Goal: Task Accomplishment & Management: Manage account settings

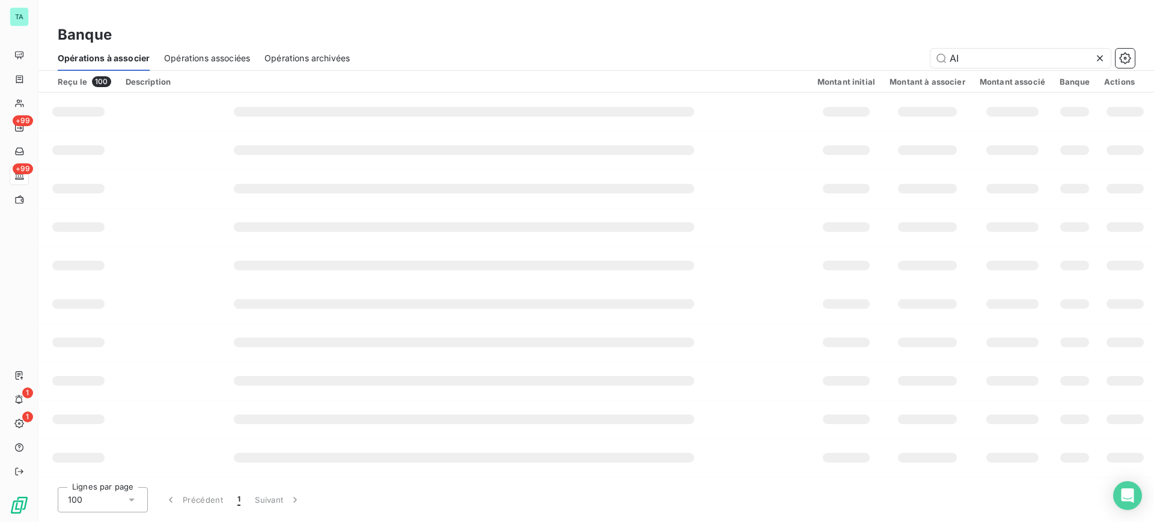
type input "A"
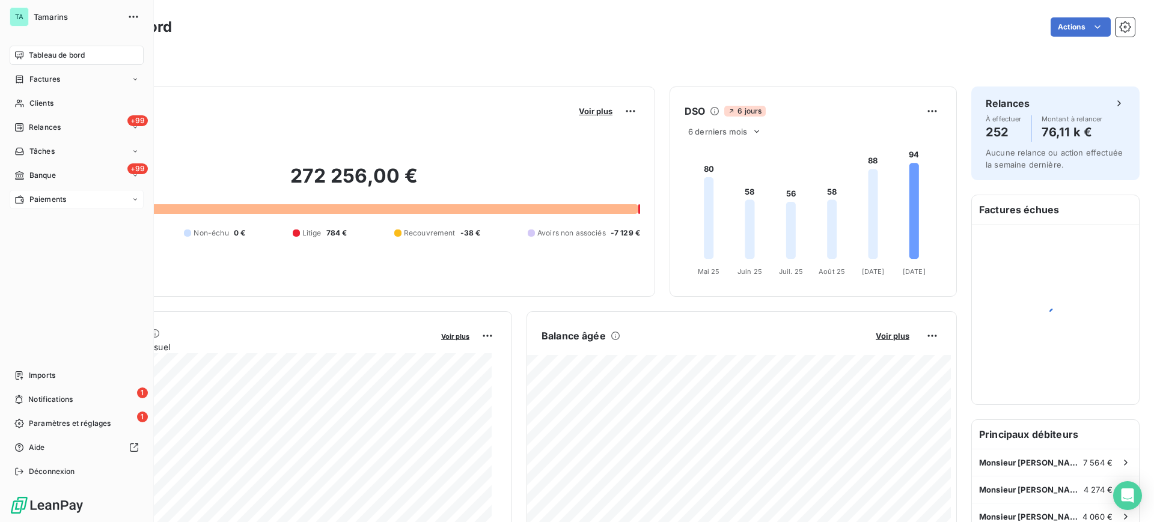
click at [55, 199] on span "Paiements" at bounding box center [47, 199] width 37 height 11
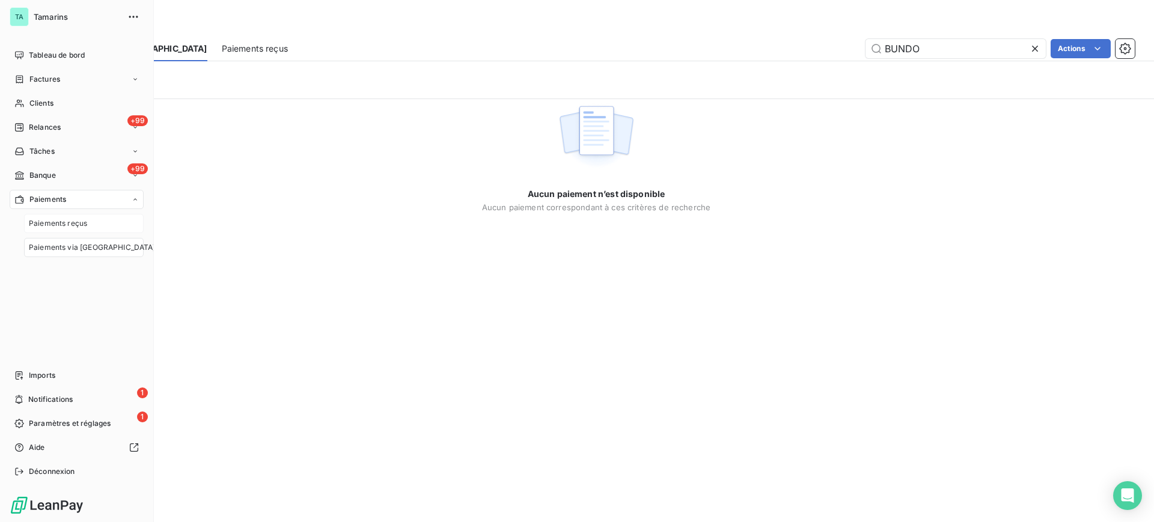
click at [52, 221] on span "Paiements reçus" at bounding box center [58, 223] width 58 height 11
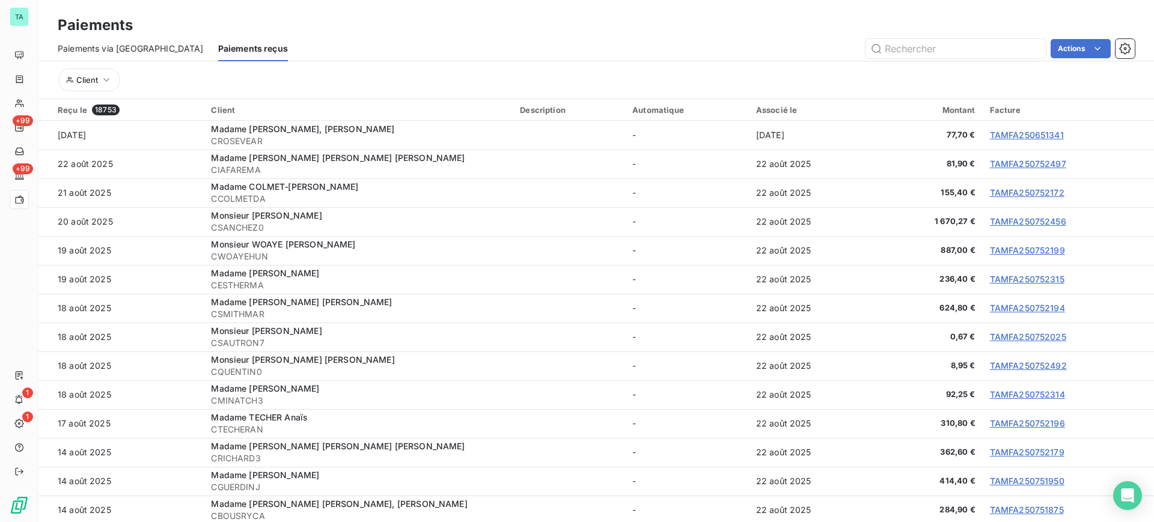
click at [130, 46] on span "Paiements via le Portail" at bounding box center [131, 49] width 146 height 12
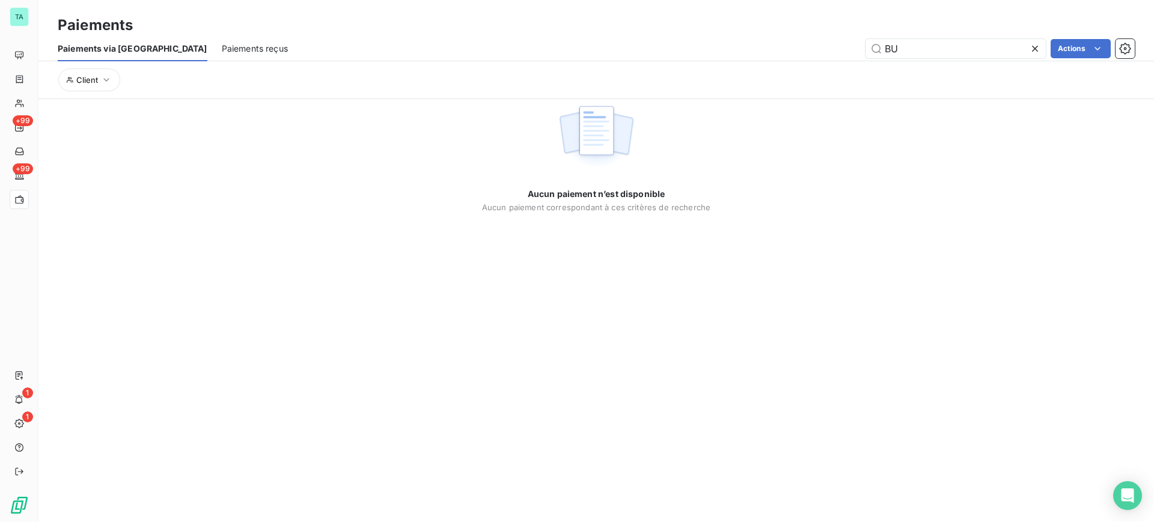
type input "B"
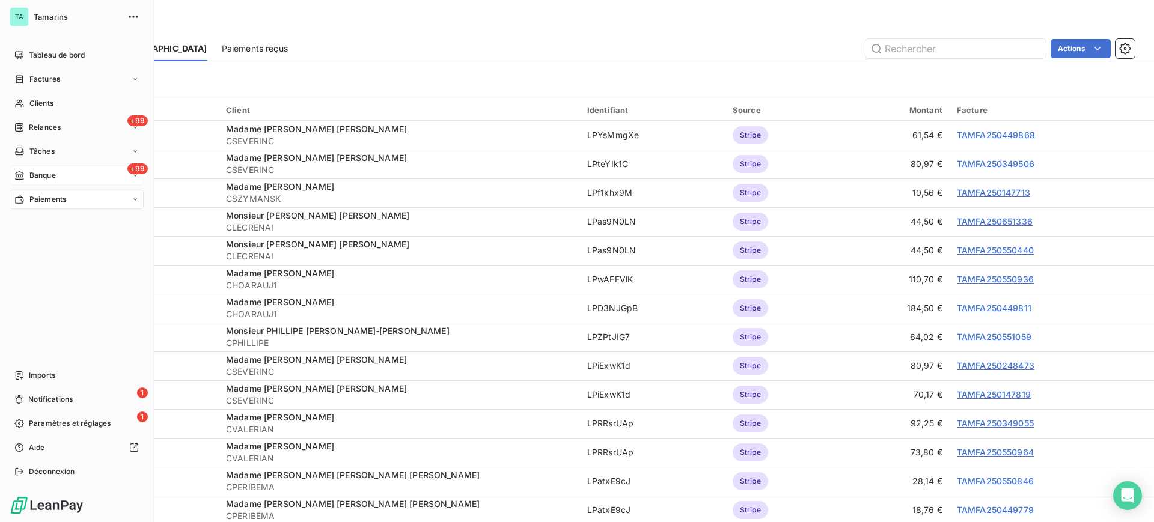
click at [50, 173] on span "Banque" at bounding box center [42, 175] width 26 height 11
click at [71, 195] on span "Opérations à associer" at bounding box center [67, 199] width 76 height 11
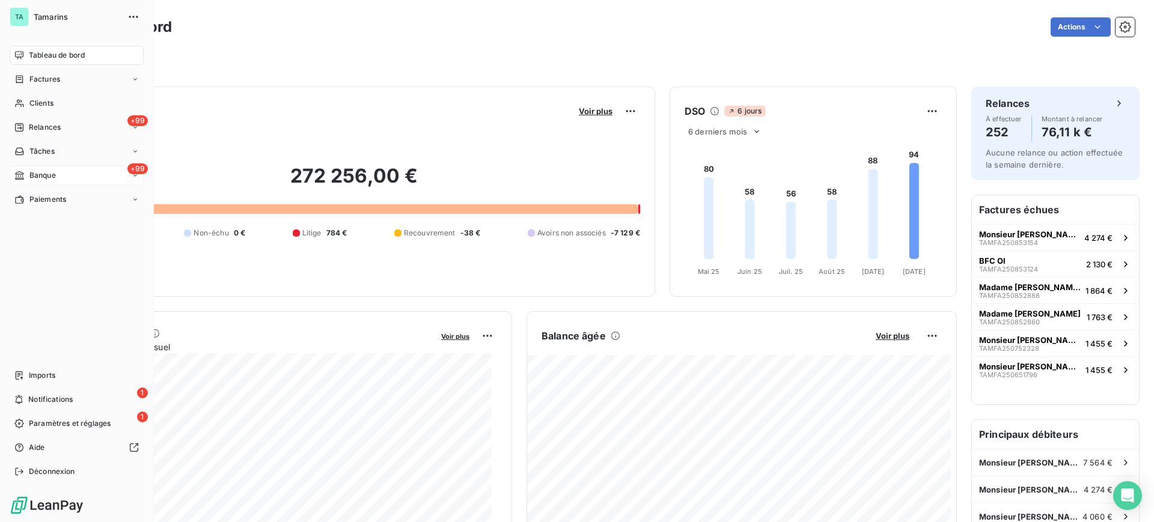
click at [48, 175] on span "Banque" at bounding box center [42, 175] width 26 height 11
click at [44, 81] on span "Factures" at bounding box center [44, 79] width 31 height 11
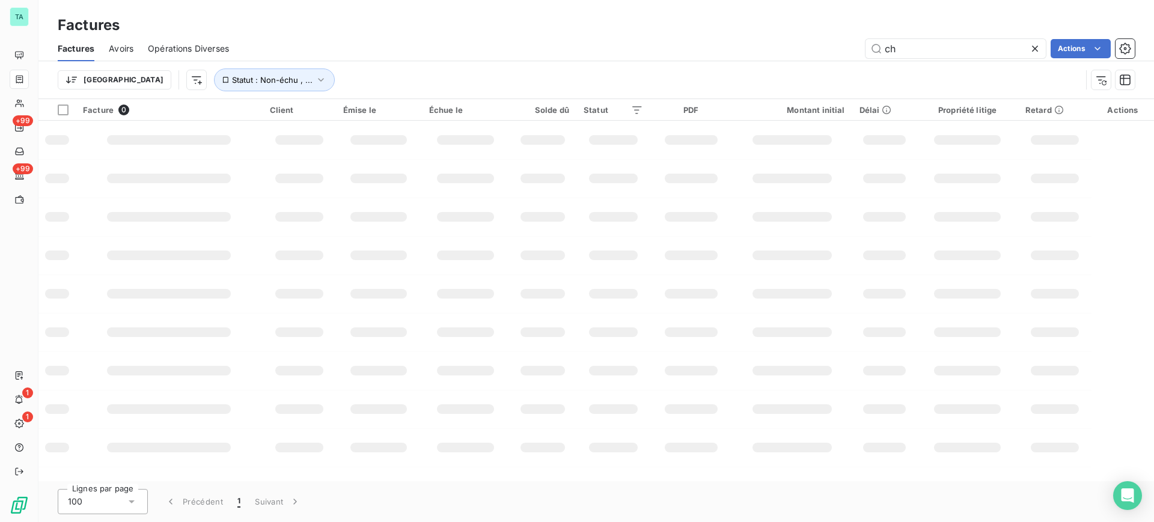
type input "c"
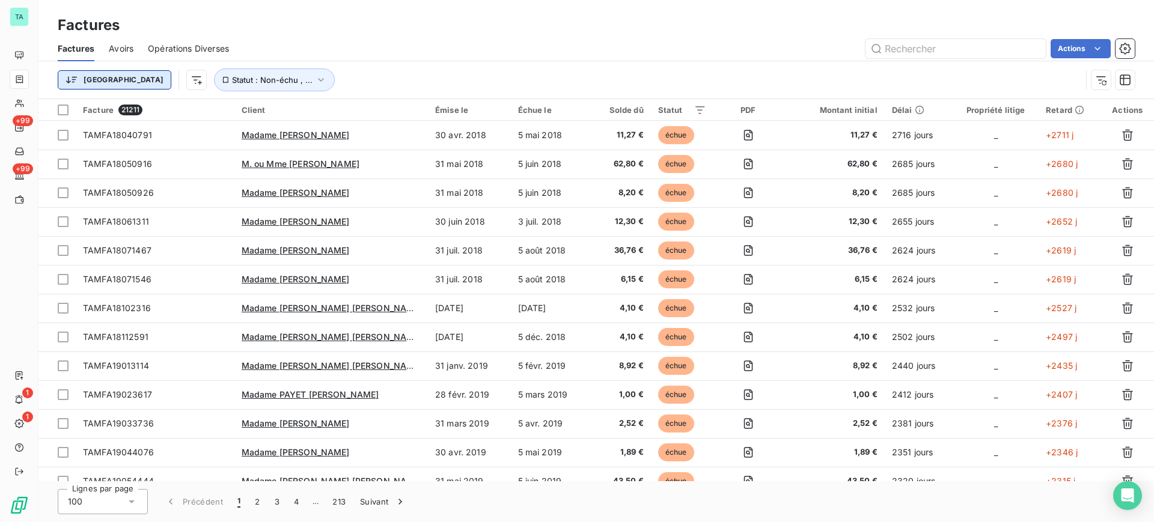
click at [78, 76] on html "TA +99 +99 1 1 Factures Factures Avoirs Opérations Diverses Actions Trier Statu…" at bounding box center [577, 261] width 1154 height 522
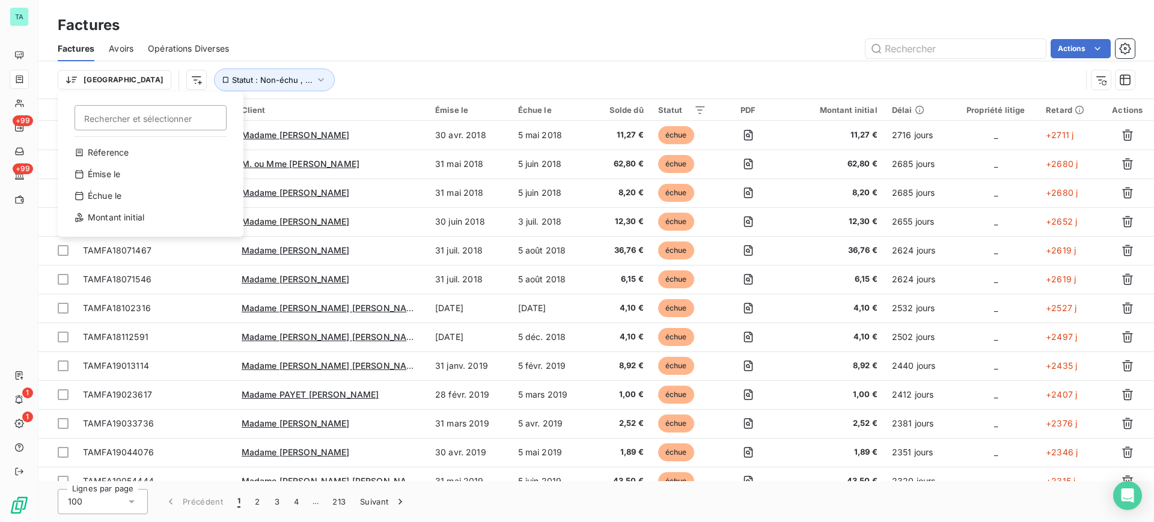
click at [314, 87] on html "TA +99 +99 1 1 Factures Factures Avoirs Opérations Diverses Actions Trier Reche…" at bounding box center [577, 261] width 1154 height 522
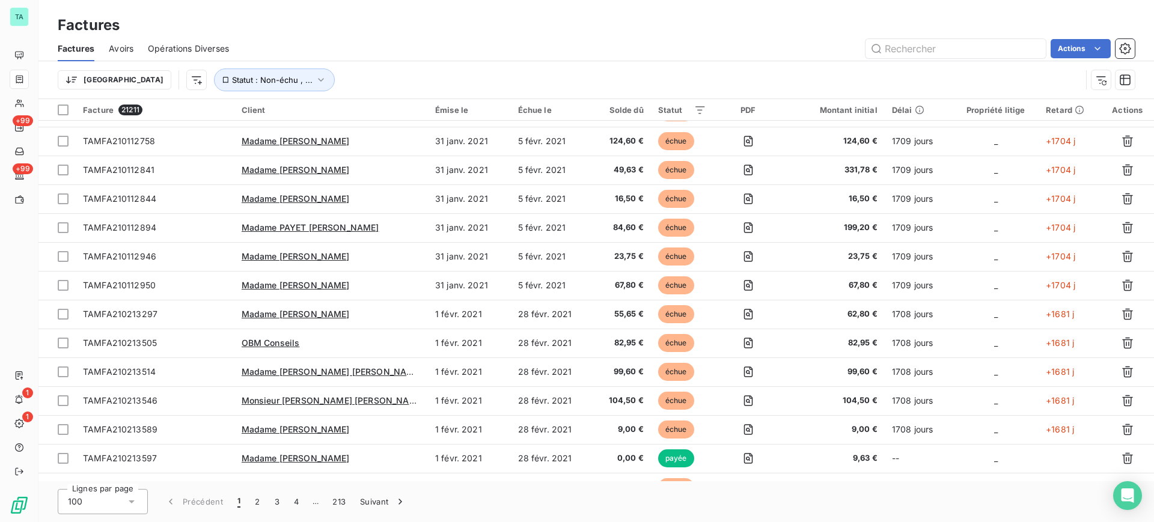
scroll to position [2524, 0]
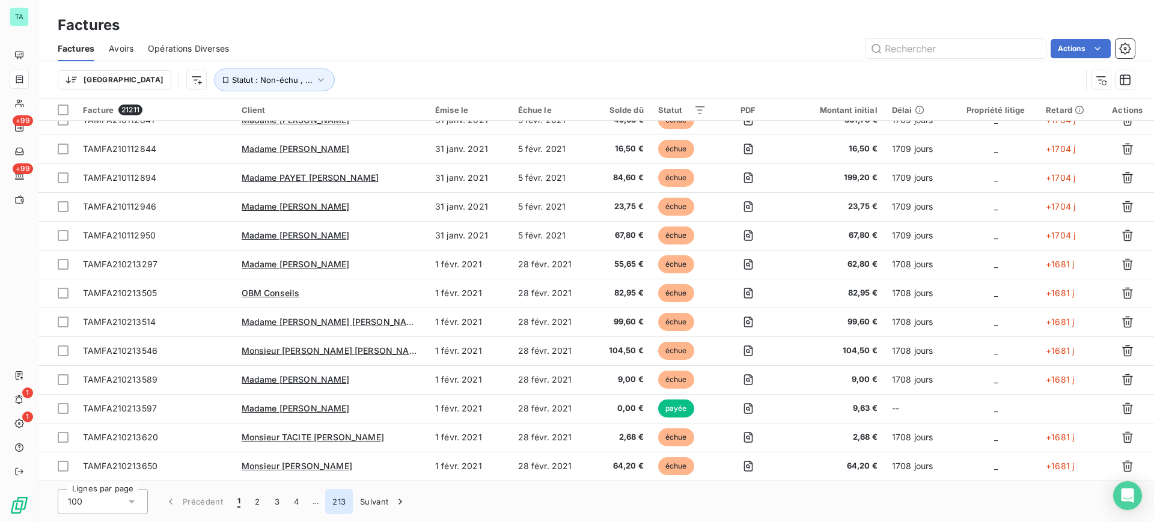
click at [335, 504] on button "213" at bounding box center [339, 501] width 28 height 25
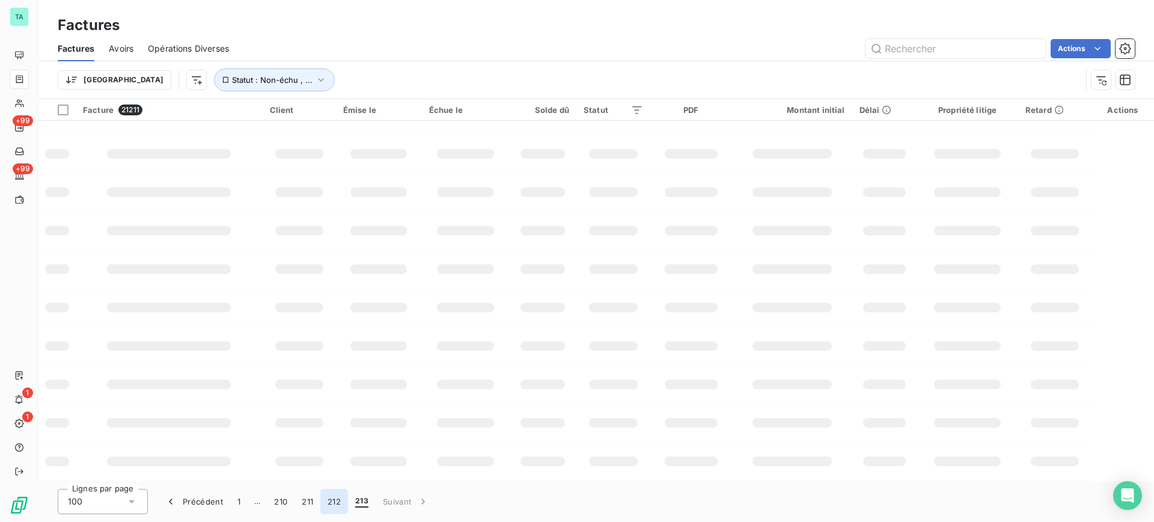
scroll to position [0, 0]
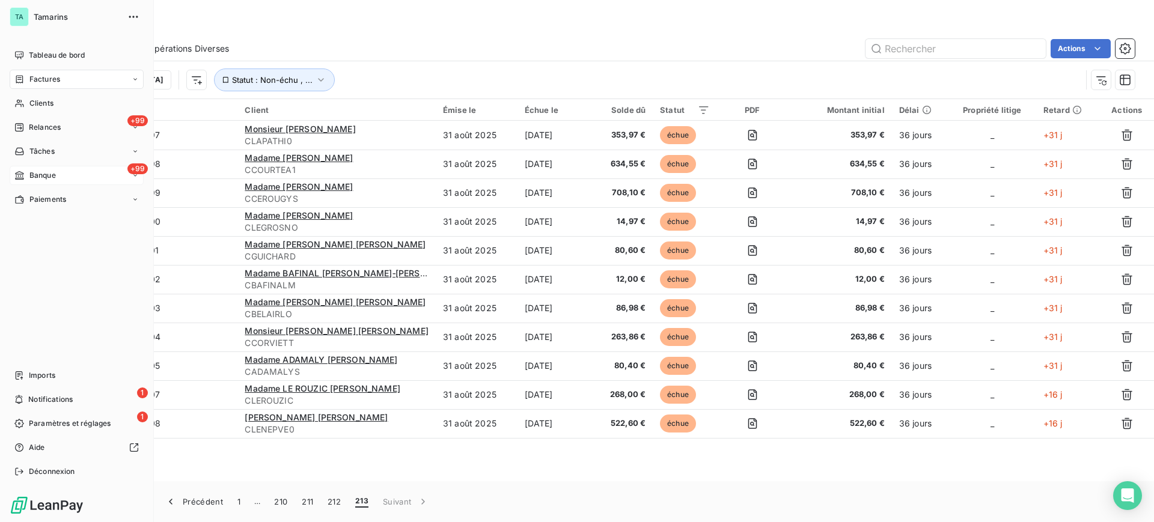
click at [52, 178] on span "Banque" at bounding box center [42, 175] width 26 height 11
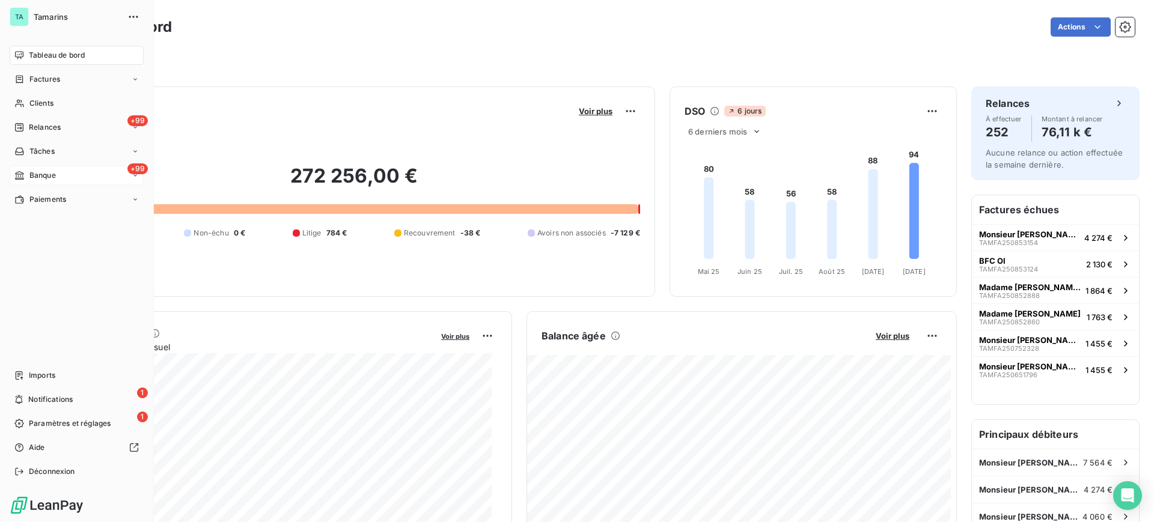
click at [38, 175] on span "Banque" at bounding box center [42, 175] width 26 height 11
click at [50, 198] on span "Opérations à associer" at bounding box center [67, 199] width 76 height 11
